Goal: Navigation & Orientation: Find specific page/section

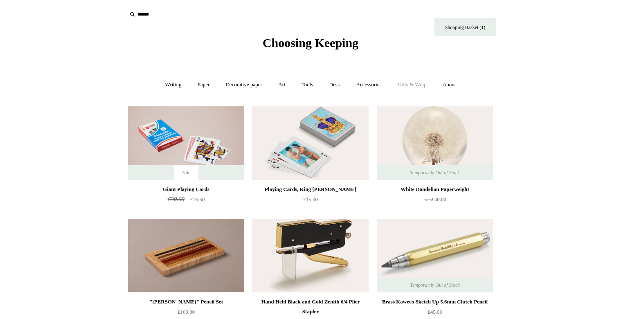
click at [417, 85] on link "Gifts & Wrap +" at bounding box center [412, 85] width 44 height 22
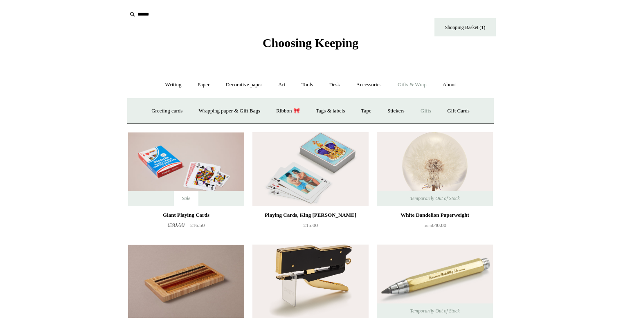
click at [431, 108] on link "Gifts +" at bounding box center [425, 111] width 25 height 22
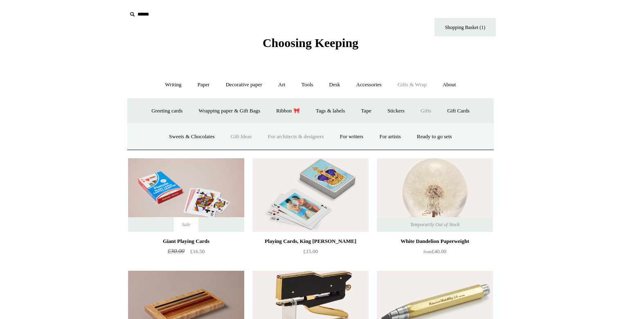
click at [313, 136] on link "For architects & designers" at bounding box center [295, 137] width 71 height 22
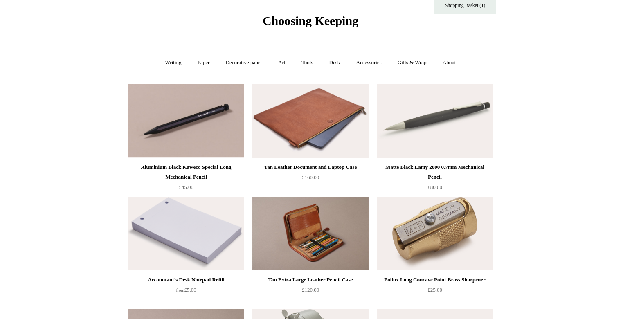
scroll to position [15, 0]
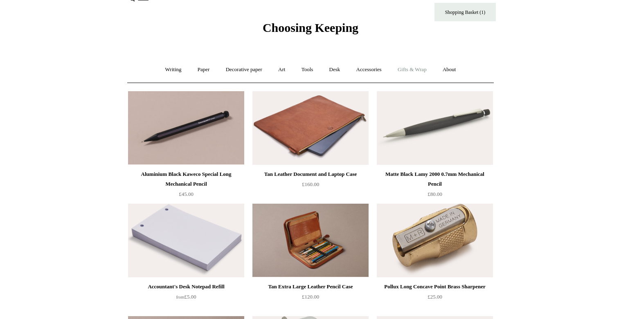
click at [423, 70] on link "Gifts & Wrap +" at bounding box center [412, 70] width 44 height 22
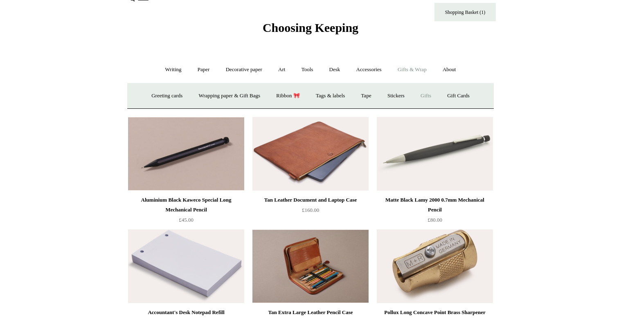
click at [432, 94] on link "Gifts +" at bounding box center [425, 96] width 25 height 22
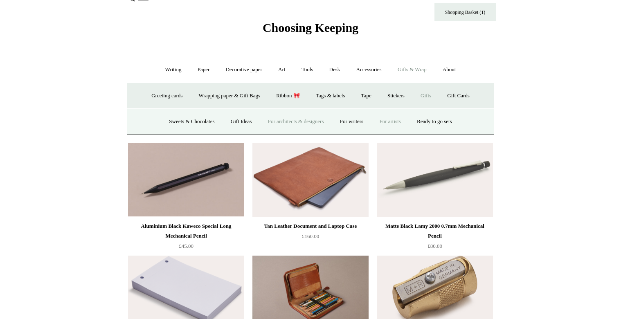
click at [397, 122] on link "For artists" at bounding box center [390, 122] width 36 height 22
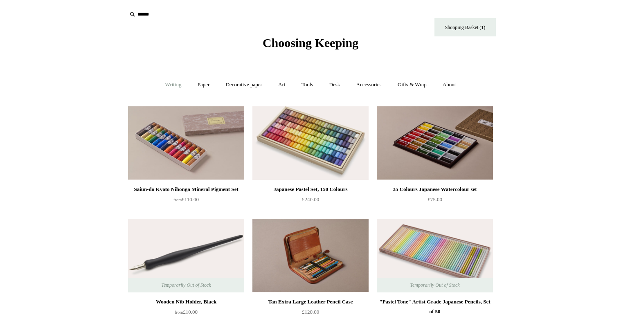
click at [169, 81] on link "Writing +" at bounding box center [173, 85] width 31 height 22
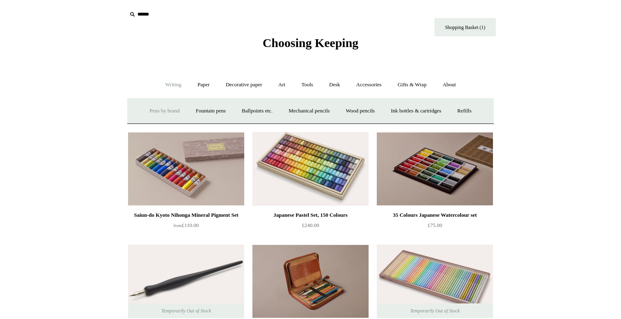
click at [159, 110] on link "Pens by brand +" at bounding box center [164, 111] width 45 height 22
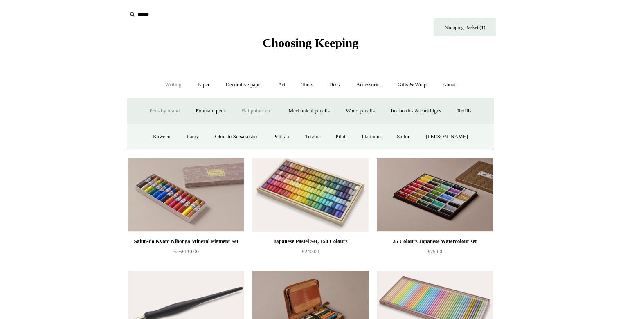
click at [260, 109] on link "Ballpoints etc. +" at bounding box center [256, 111] width 45 height 22
click at [434, 111] on link "Ink bottles & cartridges +" at bounding box center [415, 111] width 65 height 22
